Goal: Navigation & Orientation: Find specific page/section

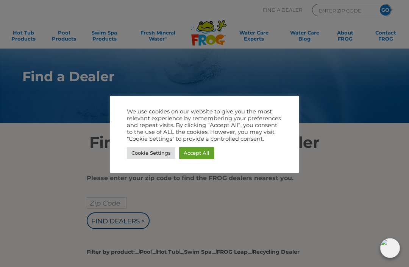
click at [158, 155] on link "Cookie Settings" at bounding box center [151, 153] width 48 height 12
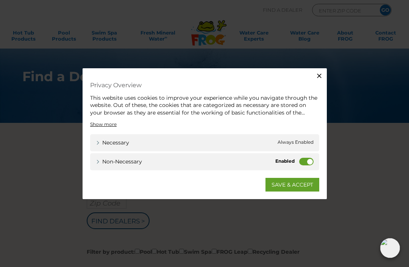
click at [299, 164] on div "Non-necessary" at bounding box center [306, 161] width 14 height 8
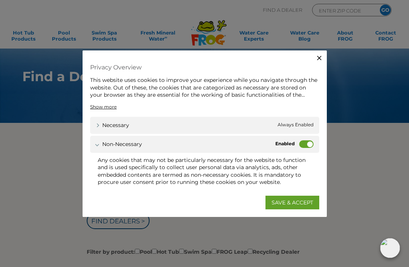
click at [302, 147] on label "Non-necessary" at bounding box center [306, 144] width 14 height 8
click at [0, 0] on input "Non-necessary" at bounding box center [0, 0] width 0 height 0
click at [306, 145] on label "Non-necessary" at bounding box center [306, 144] width 14 height 8
click at [0, 0] on input "Non-necessary" at bounding box center [0, 0] width 0 height 0
click at [301, 147] on label "Non-necessary" at bounding box center [306, 144] width 14 height 8
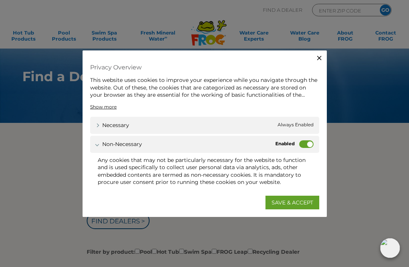
click at [0, 0] on input "Non-necessary" at bounding box center [0, 0] width 0 height 0
click at [297, 204] on link "SAVE & ACCEPT" at bounding box center [292, 202] width 54 height 14
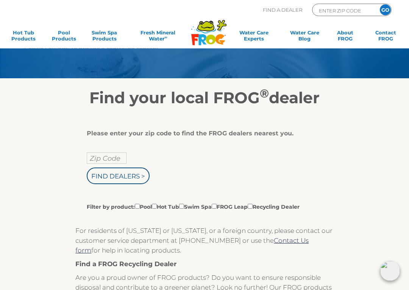
scroll to position [46, 0]
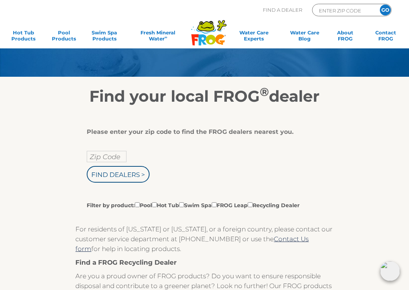
click at [114, 157] on input "Zip Code" at bounding box center [107, 156] width 40 height 11
type input "Zip Code"
click at [116, 161] on input "text" at bounding box center [107, 156] width 40 height 11
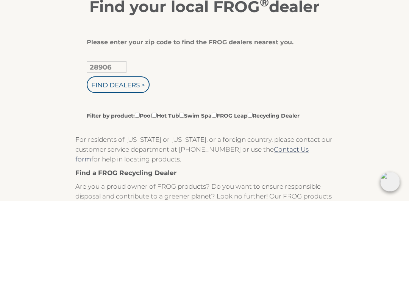
type input "28906"
click at [134, 166] on input "Find Dealers >" at bounding box center [118, 174] width 63 height 17
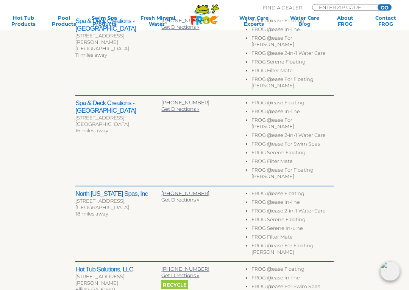
scroll to position [299, 0]
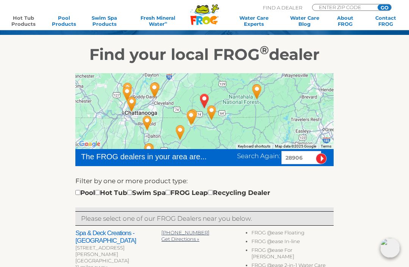
click at [26, 23] on link "Hot Tub Products" at bounding box center [23, 21] width 31 height 12
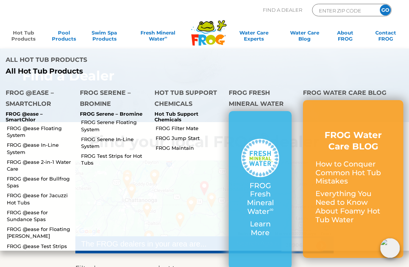
scroll to position [0, 0]
click at [322, 69] on li "All Hot Tub Products All Hot Tub Products" at bounding box center [204, 64] width 409 height 33
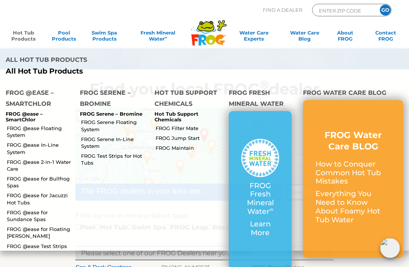
scroll to position [53, 0]
click at [347, 35] on link "About FROG" at bounding box center [344, 37] width 31 height 15
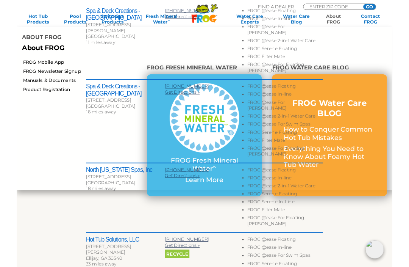
scroll to position [309, 0]
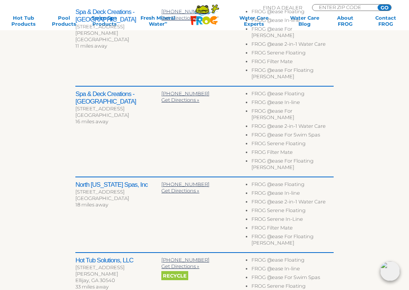
click at [206, 14] on div "[PHONE_NUMBER]" at bounding box center [204, 11] width 86 height 6
click at [205, 18] on div "Get Directions »" at bounding box center [204, 18] width 86 height 6
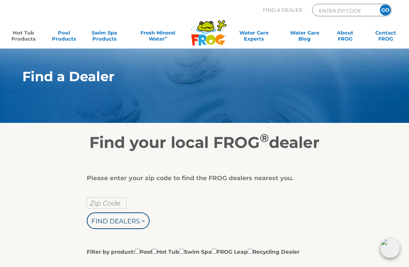
click at [28, 37] on link "Hot Tub Products" at bounding box center [23, 37] width 31 height 15
